Goal: Navigation & Orientation: Find specific page/section

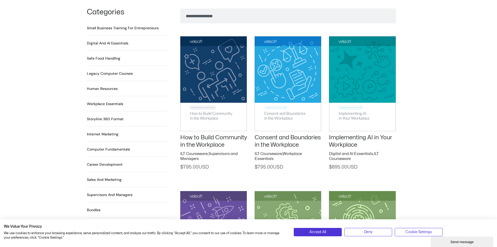
scroll to position [363, 0]
click at [215, 74] on img at bounding box center [213, 83] width 67 height 94
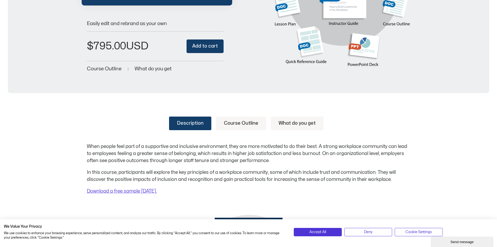
scroll to position [178, 0]
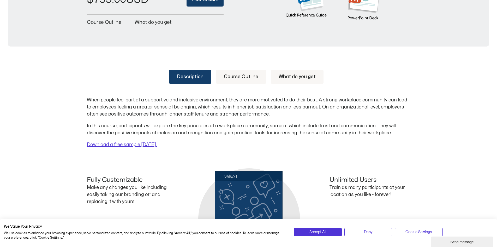
click at [240, 80] on link "Course Outline" at bounding box center [241, 77] width 50 height 14
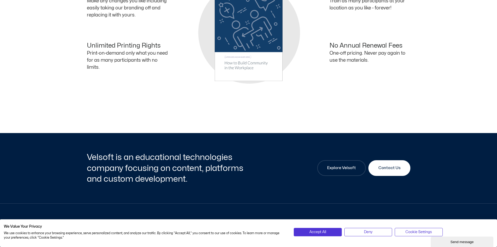
scroll to position [677, 0]
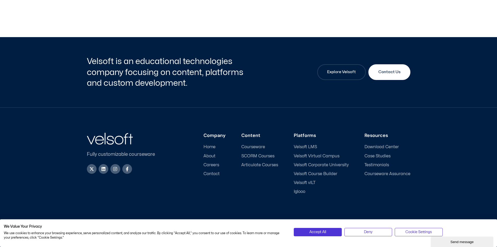
click at [318, 172] on span "Velsoft Course Builder" at bounding box center [316, 173] width 44 height 5
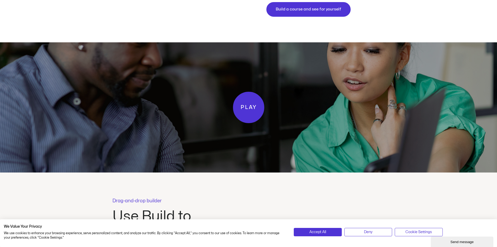
scroll to position [879, 0]
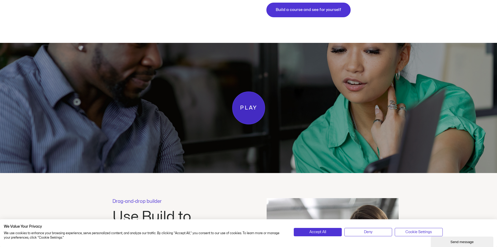
click at [242, 110] on span "Play" at bounding box center [248, 107] width 17 height 9
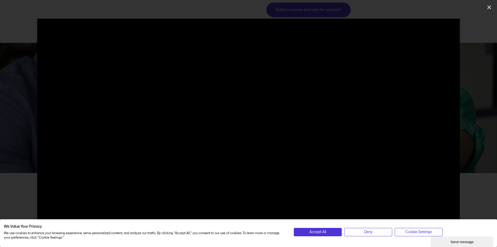
scroll to position [663, 0]
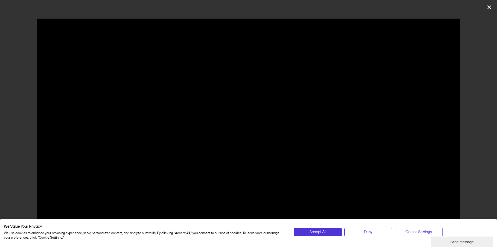
click at [491, 8] on icon "Close (Esc)" at bounding box center [489, 7] width 5 height 5
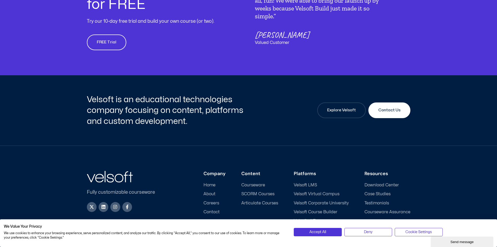
scroll to position [1346, 0]
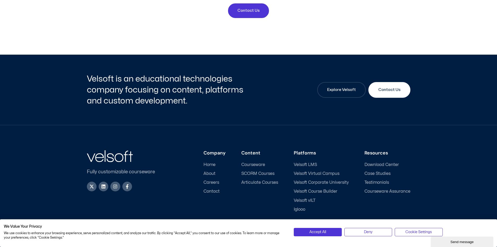
scroll to position [2012, 0]
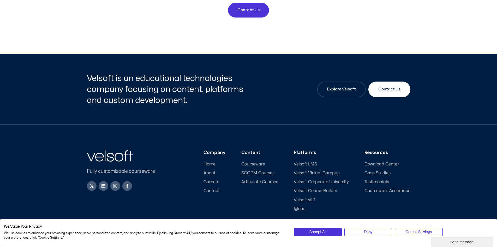
click at [313, 197] on span "Velsoft vILT" at bounding box center [305, 199] width 22 height 5
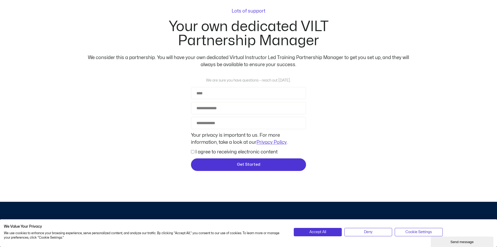
scroll to position [1315, 0]
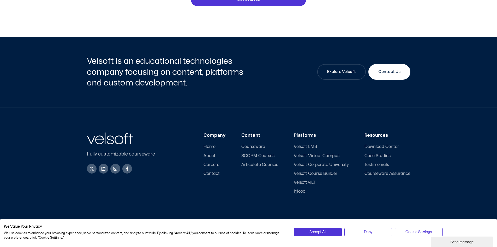
click at [256, 164] on span "Articulate Courses" at bounding box center [259, 164] width 37 height 5
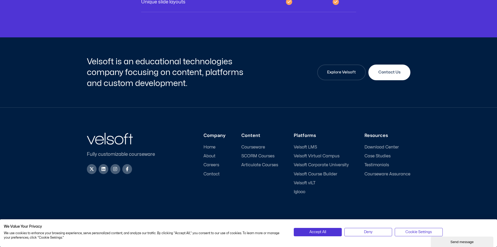
scroll to position [1922, 0]
click at [301, 191] on span "Iglooo" at bounding box center [299, 191] width 11 height 5
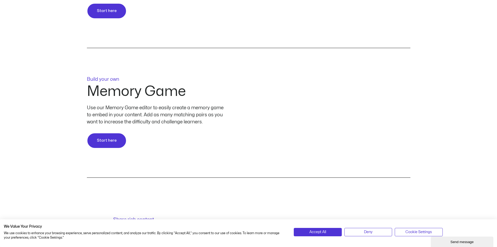
scroll to position [479, 0]
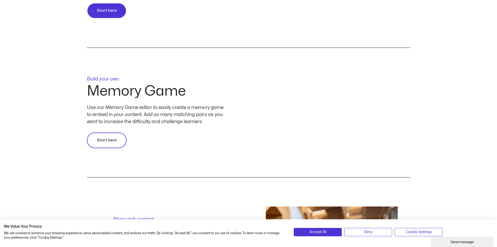
click at [102, 144] on link "Start here" at bounding box center [107, 140] width 40 height 16
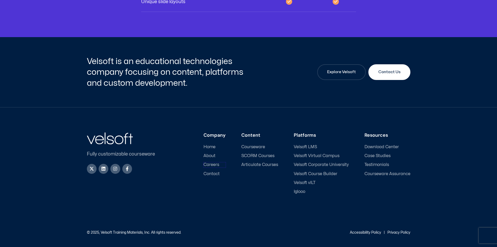
click at [213, 165] on span "Careers" at bounding box center [212, 164] width 16 height 5
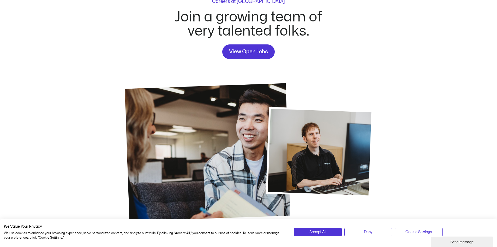
scroll to position [41, 0]
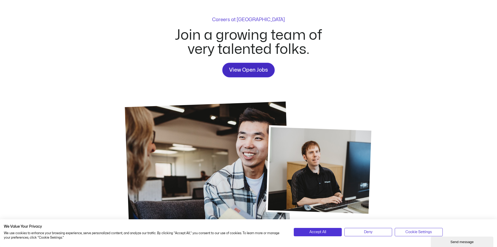
click at [261, 67] on span "View Open Jobs" at bounding box center [248, 70] width 39 height 8
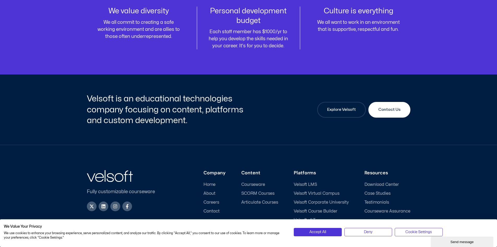
scroll to position [694, 0]
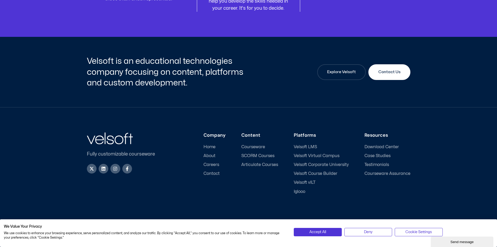
click at [215, 172] on span "Contact" at bounding box center [212, 173] width 16 height 5
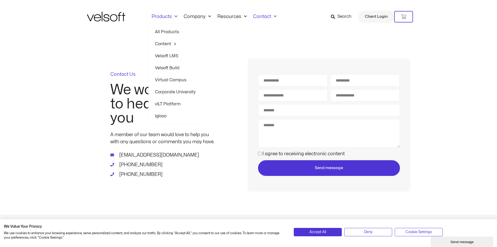
click at [161, 17] on link "Products" at bounding box center [164, 17] width 32 height 6
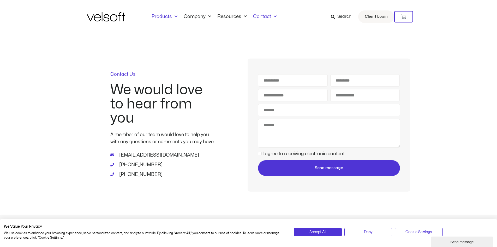
click at [161, 17] on link "Products" at bounding box center [164, 17] width 32 height 6
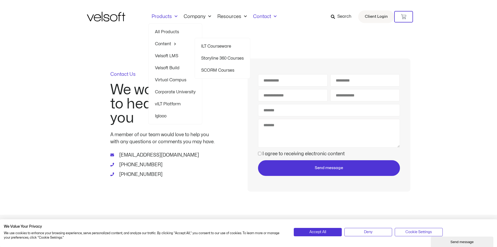
click at [218, 47] on link "ILT Courseware" at bounding box center [222, 46] width 43 height 12
